Goal: Task Accomplishment & Management: Use online tool/utility

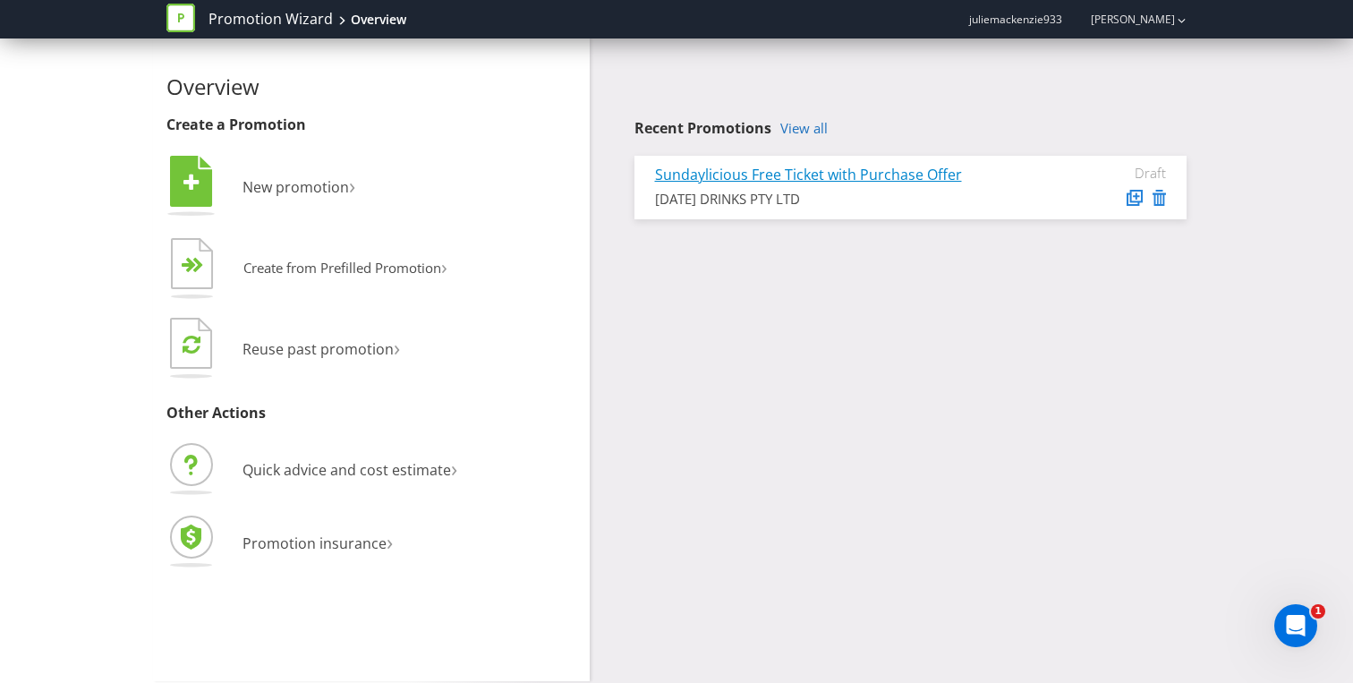
click at [774, 176] on link "Sundaylicious Free Ticket with Purchase Offer" at bounding box center [808, 175] width 307 height 20
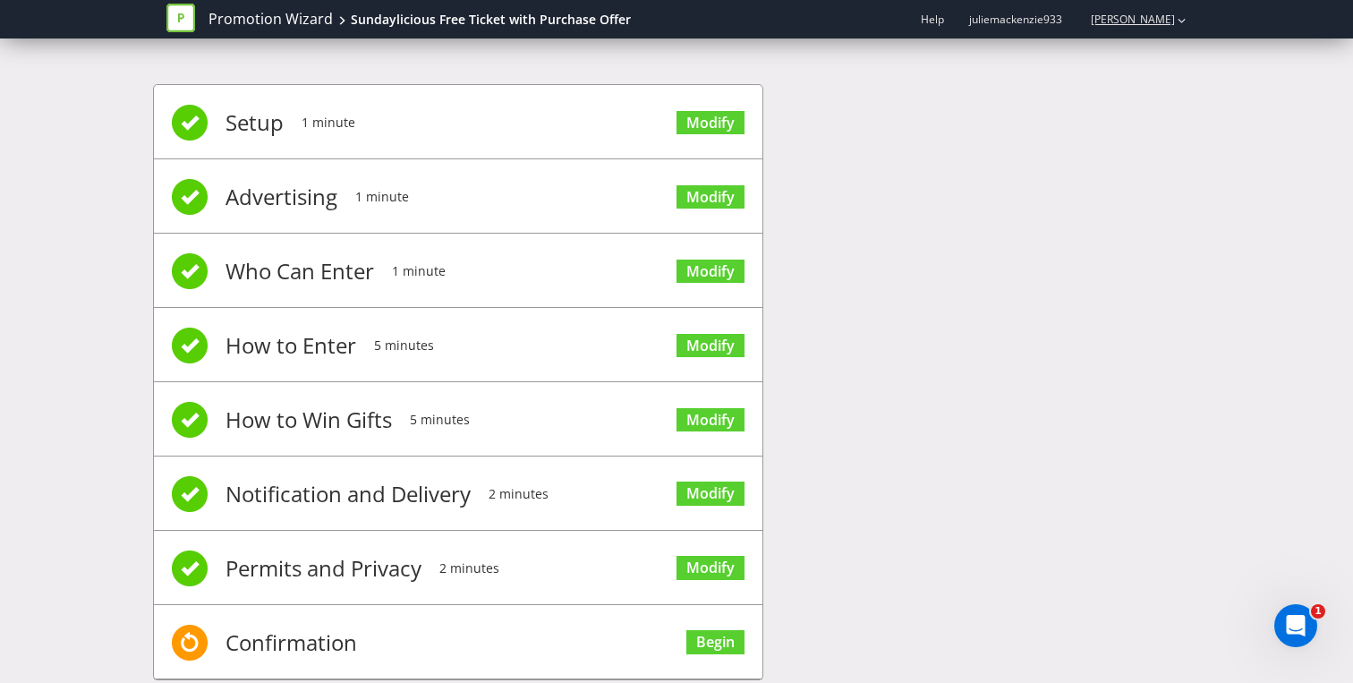
click at [1177, 24] on button "button" at bounding box center [1182, 19] width 10 height 31
click at [1029, 118] on div "Setup 1 minute Modify Advertising 1 minute Modify Who Can Enter 1 minute Modify…" at bounding box center [676, 391] width 1047 height 668
click at [1110, 21] on link "[PERSON_NAME]" at bounding box center [1124, 19] width 102 height 15
click at [910, 236] on div "Setup 1 minute Modify Advertising 1 minute Modify Who Can Enter 1 minute Modify…" at bounding box center [676, 391] width 1047 height 668
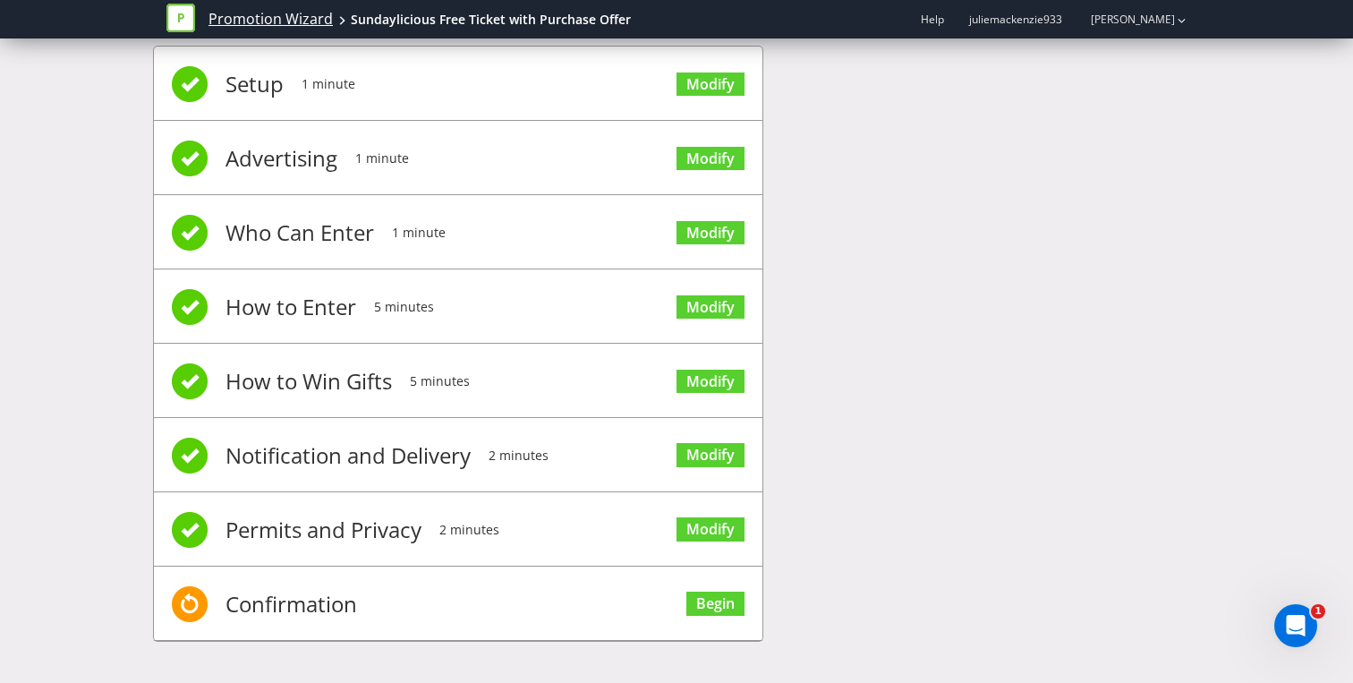
click at [249, 18] on link "Promotion Wizard" at bounding box center [270, 19] width 124 height 21
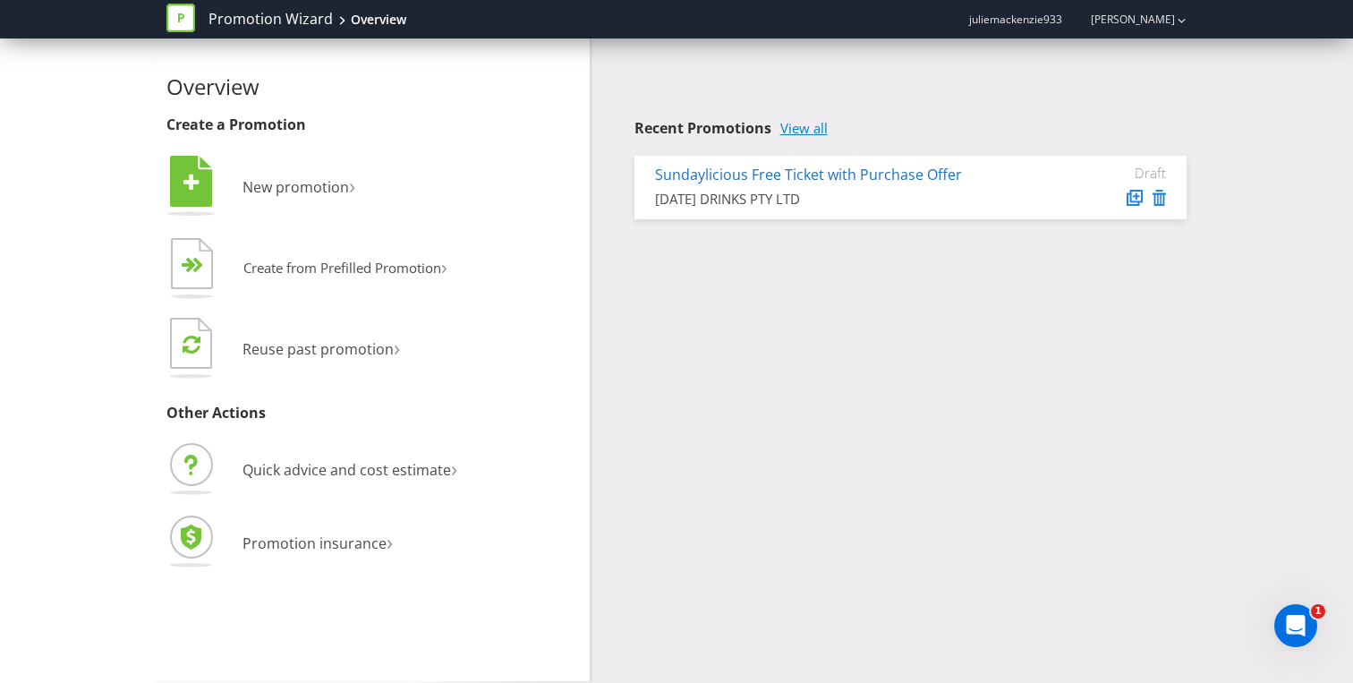
click at [810, 128] on link "View all" at bounding box center [803, 128] width 47 height 15
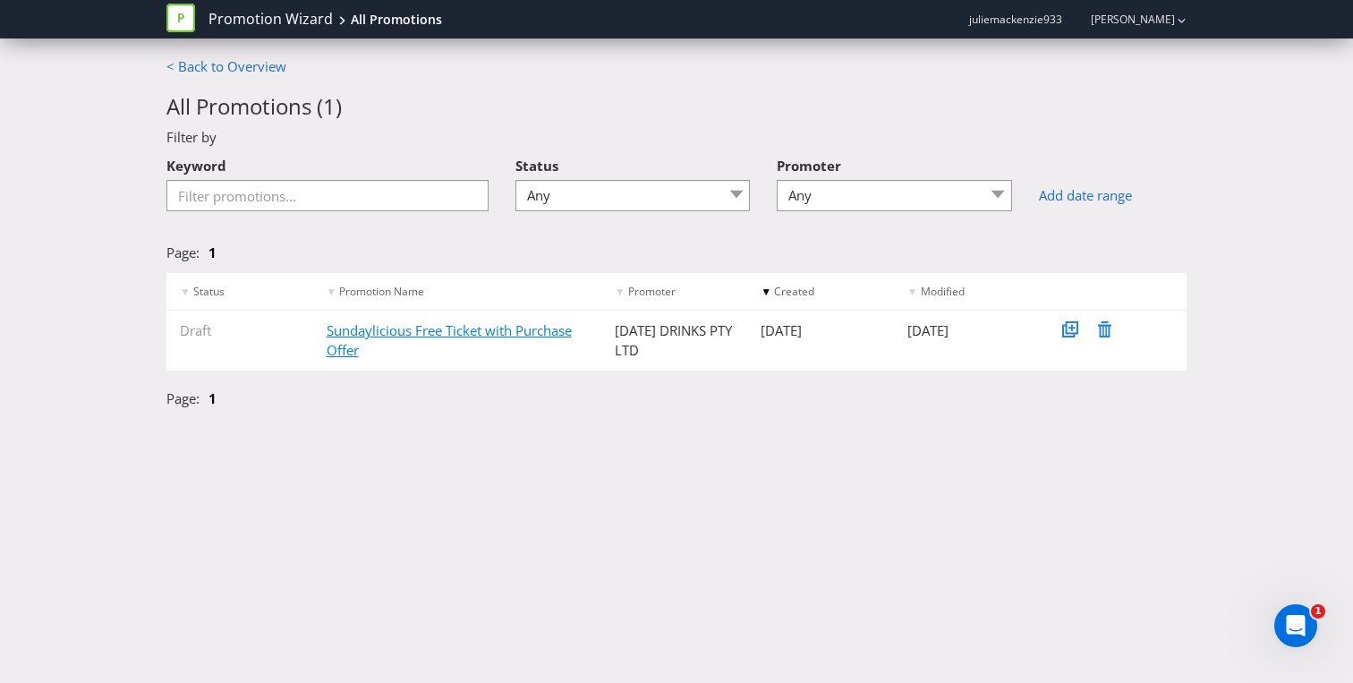
click at [475, 330] on link "Sundaylicious Free Ticket with Purchase Offer" at bounding box center [449, 339] width 245 height 37
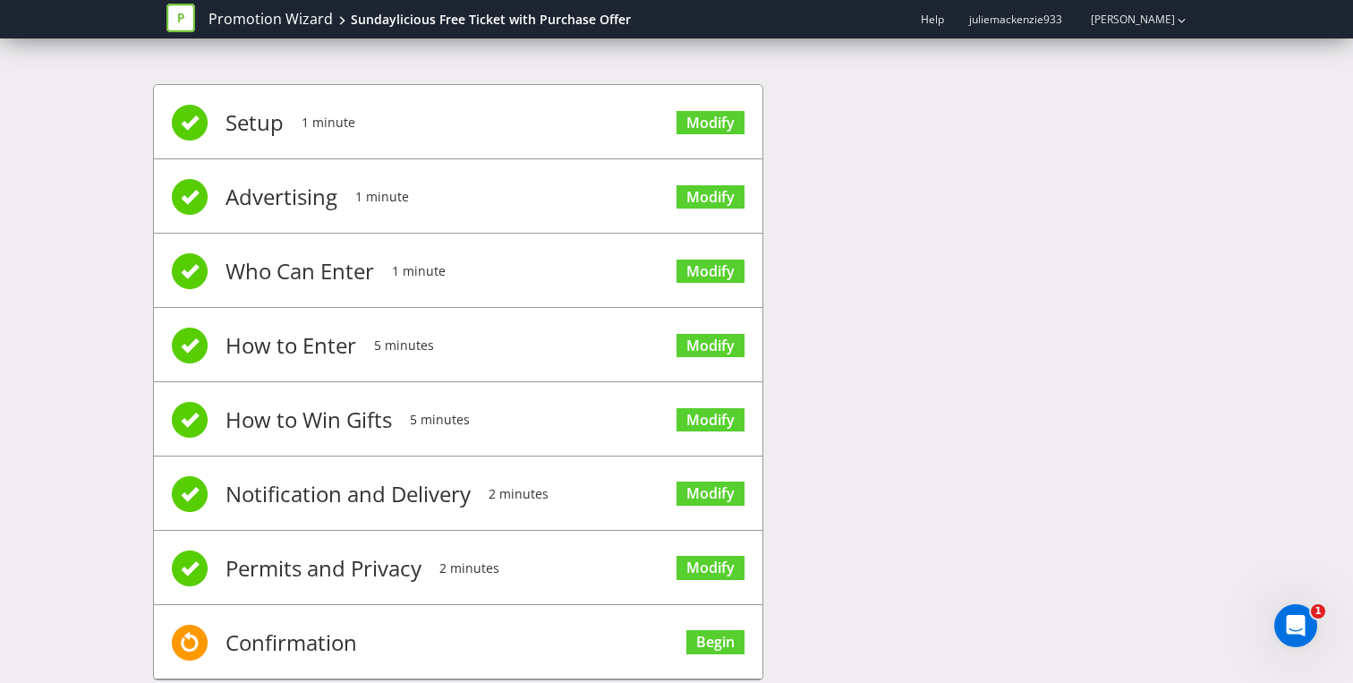
scroll to position [38, 0]
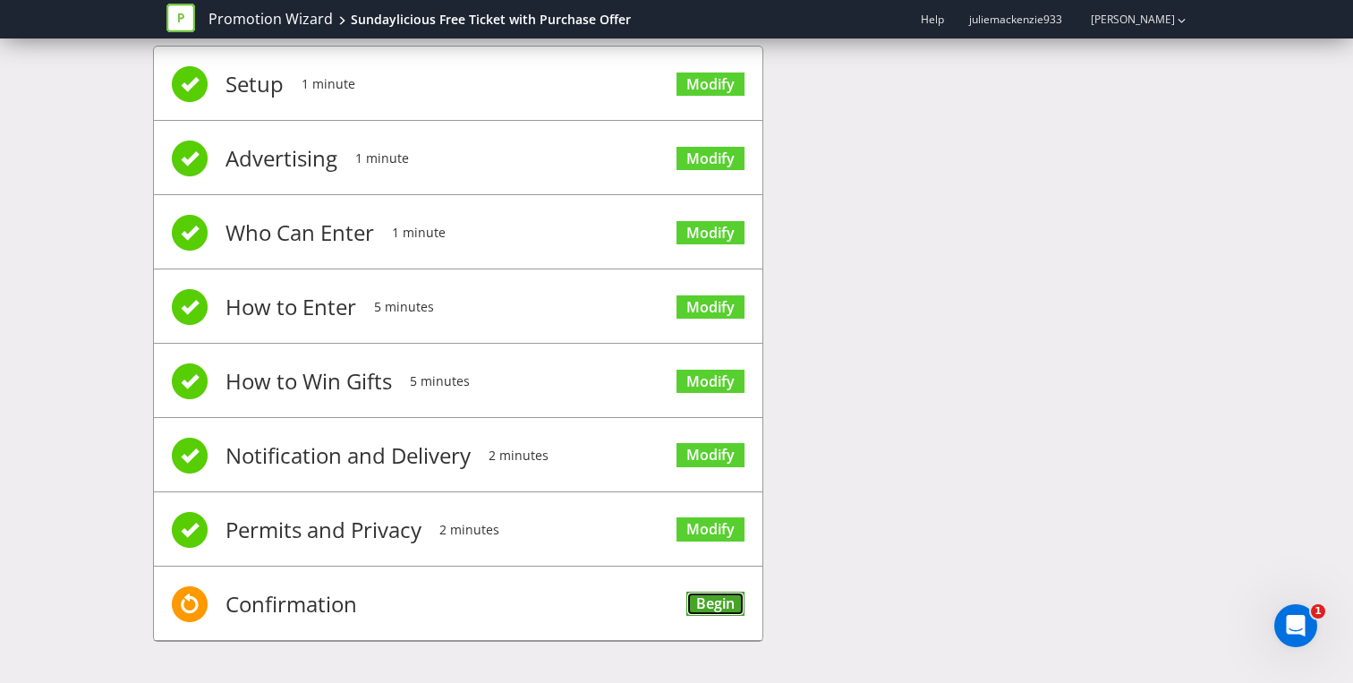
click at [722, 592] on link "Begin" at bounding box center [715, 603] width 58 height 24
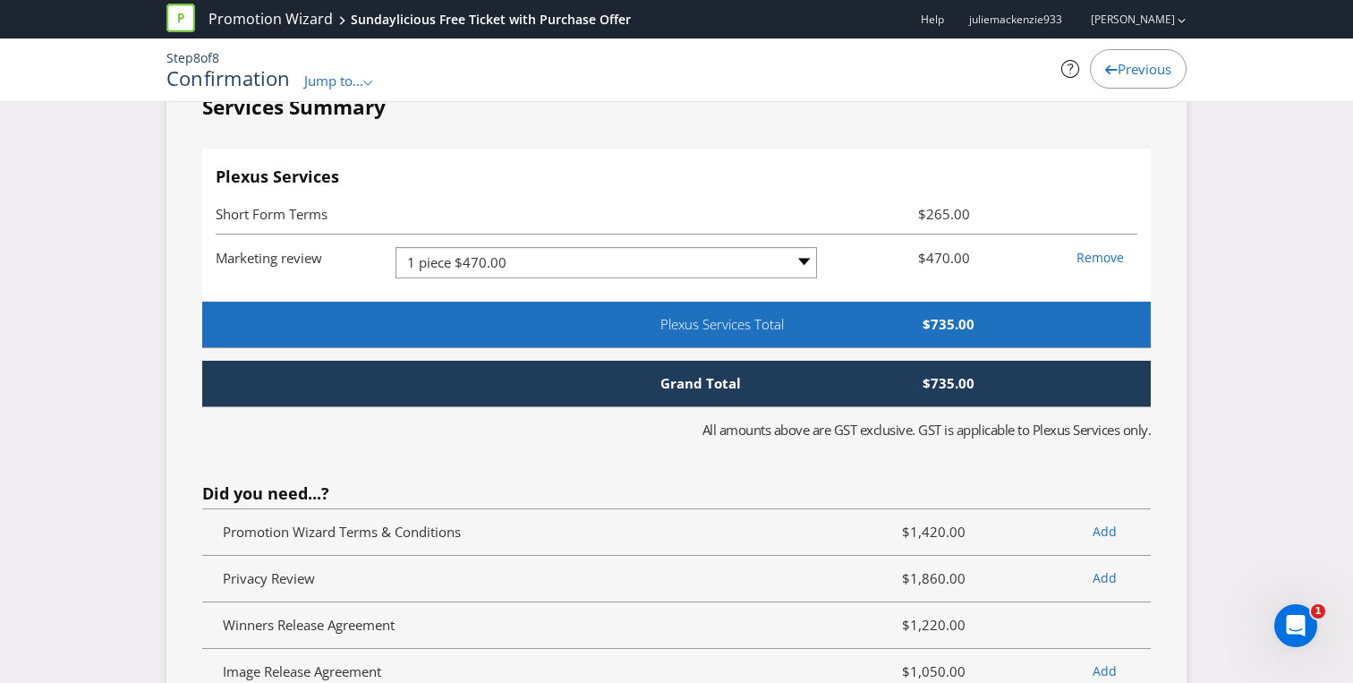
scroll to position [4020, 0]
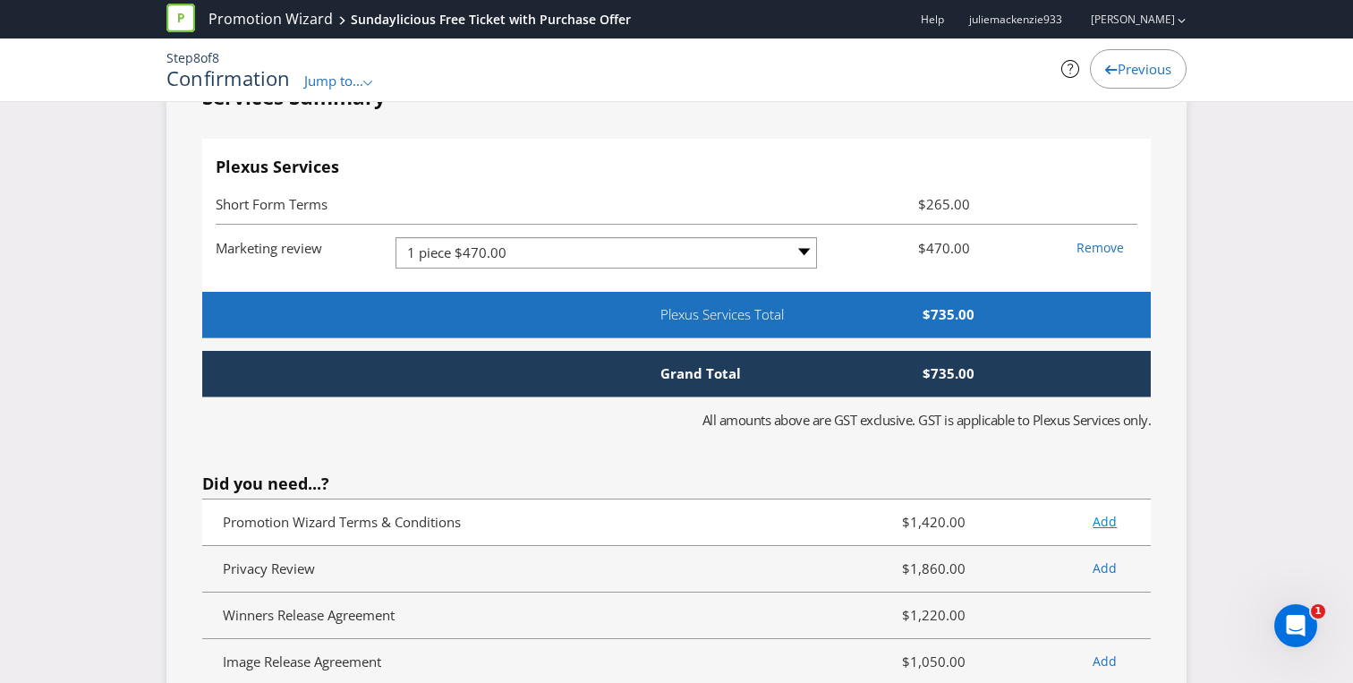
click at [1107, 521] on link "Add" at bounding box center [1105, 521] width 24 height 17
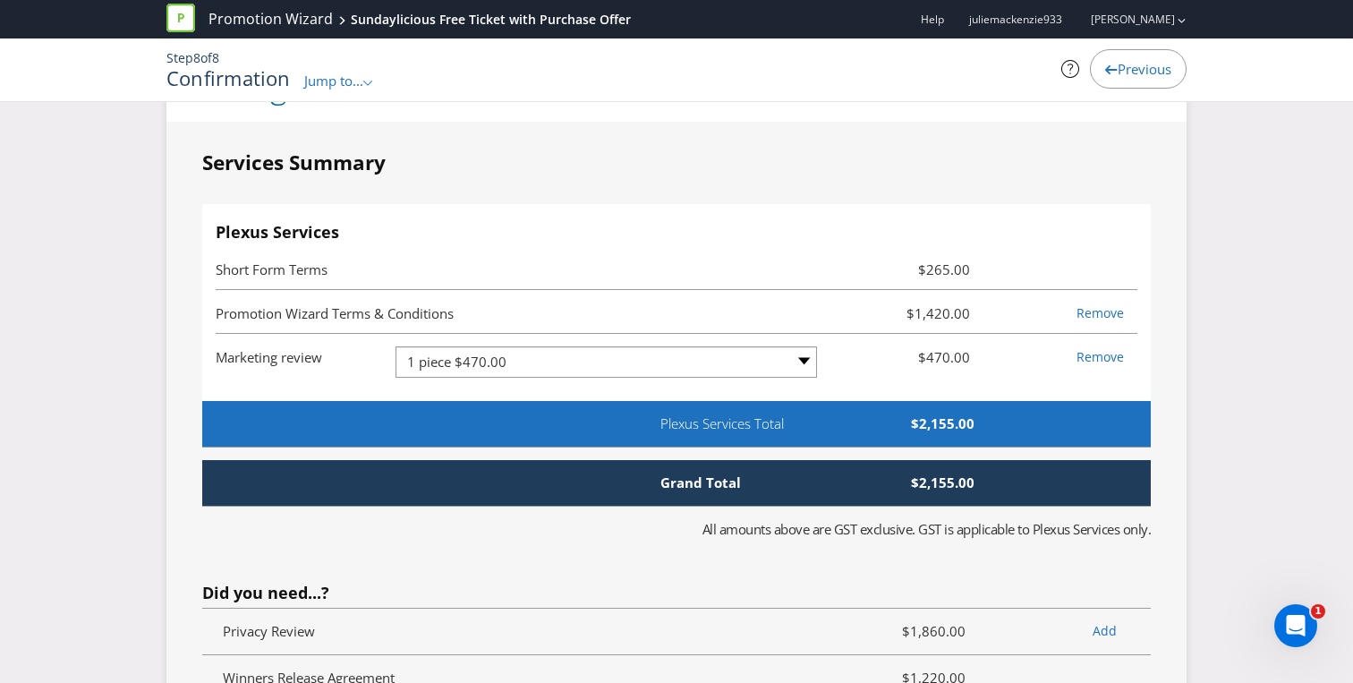
scroll to position [3946, 0]
